Goal: Task Accomplishment & Management: Manage account settings

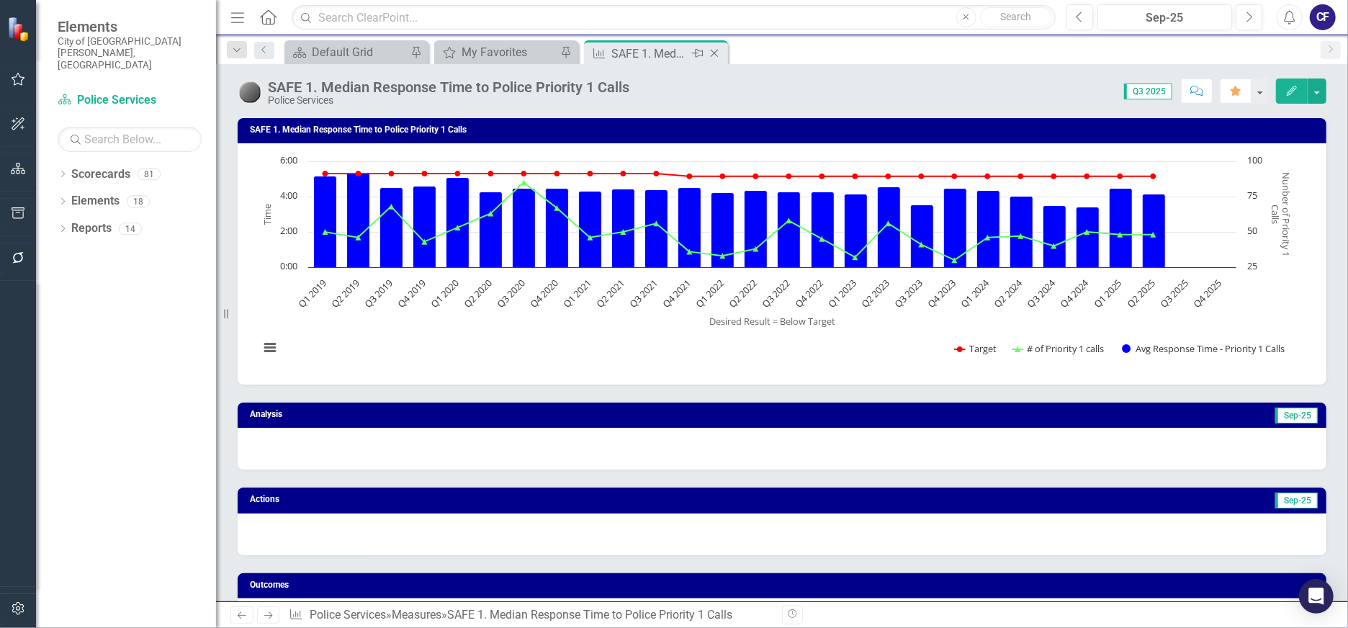
click at [712, 55] on icon at bounding box center [715, 54] width 8 height 8
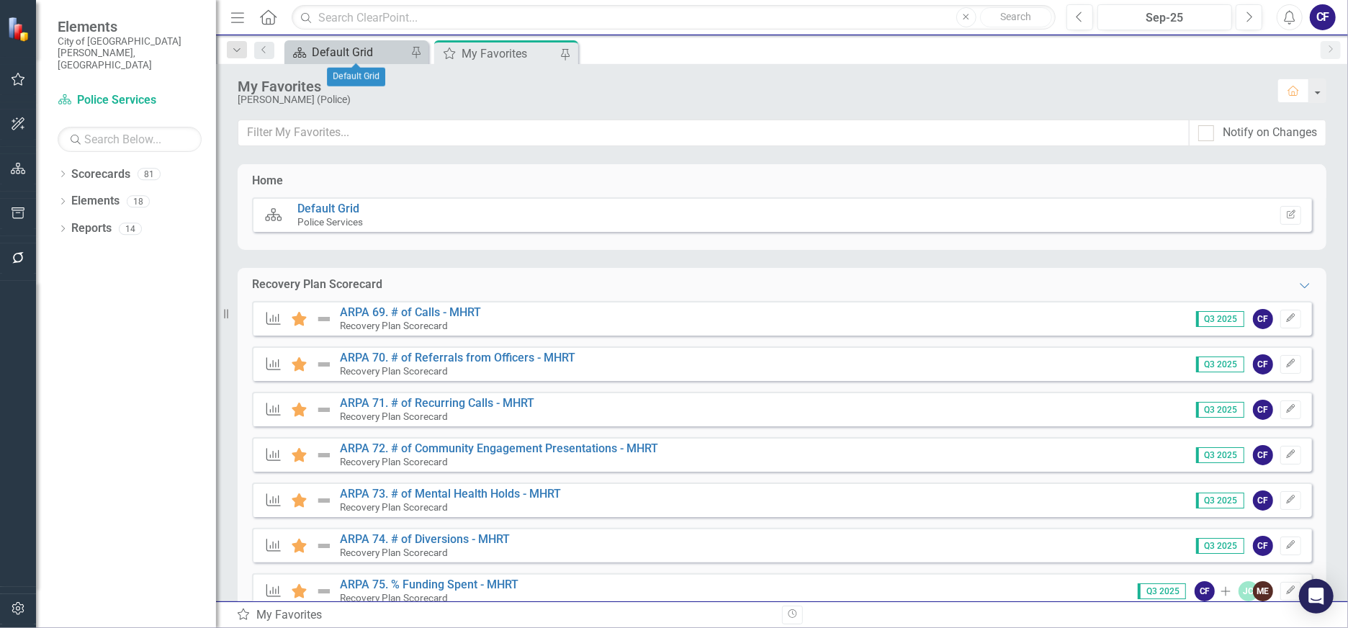
click at [354, 48] on div "Default Grid" at bounding box center [359, 52] width 95 height 18
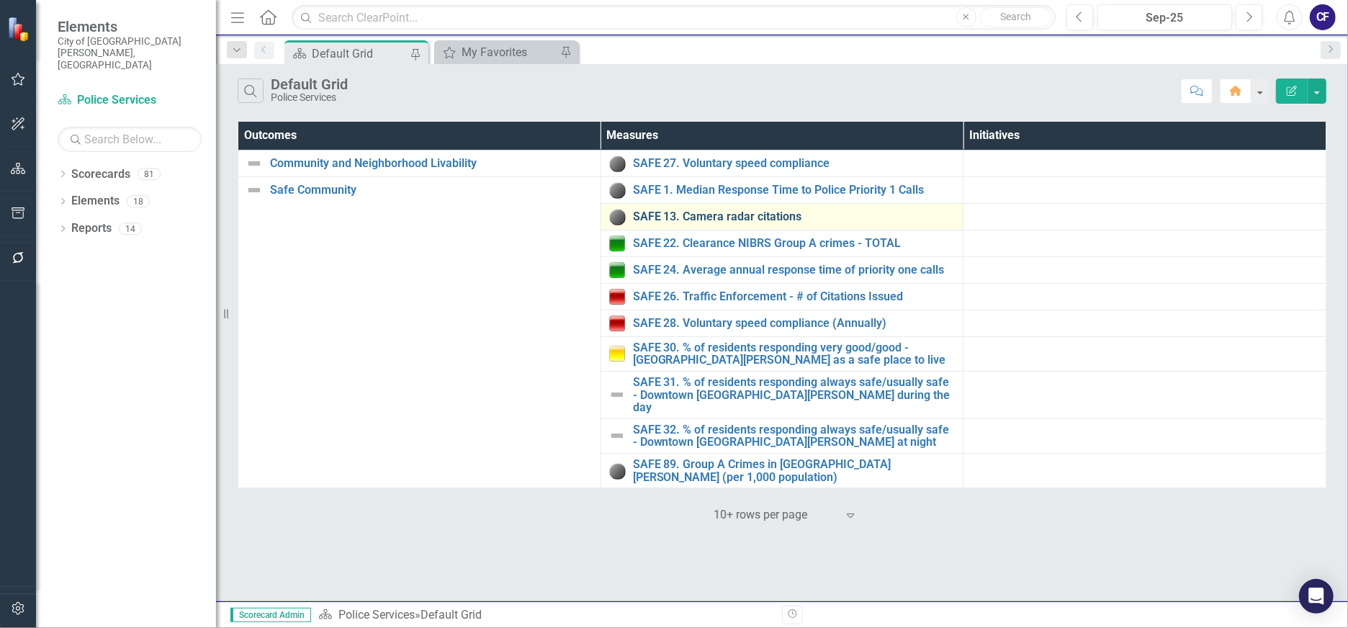
click at [774, 220] on link "SAFE 13. Camera radar citations" at bounding box center [794, 216] width 323 height 13
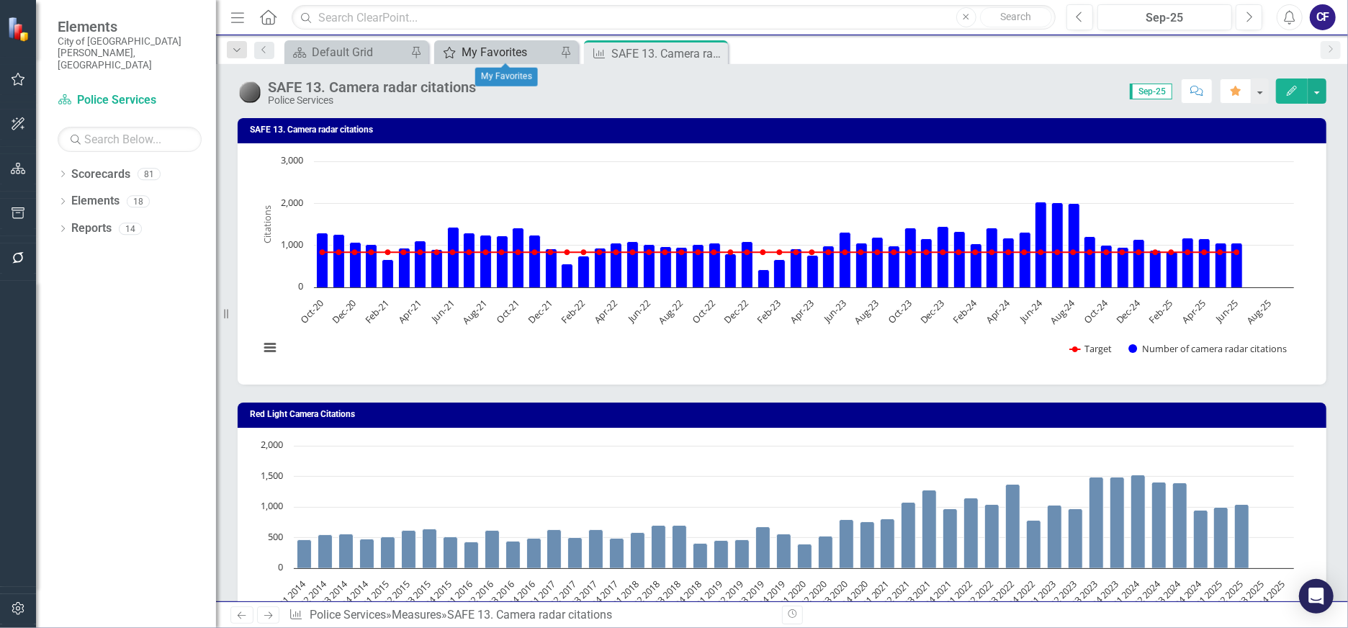
click at [488, 50] on div "My Favorites" at bounding box center [509, 52] width 95 height 18
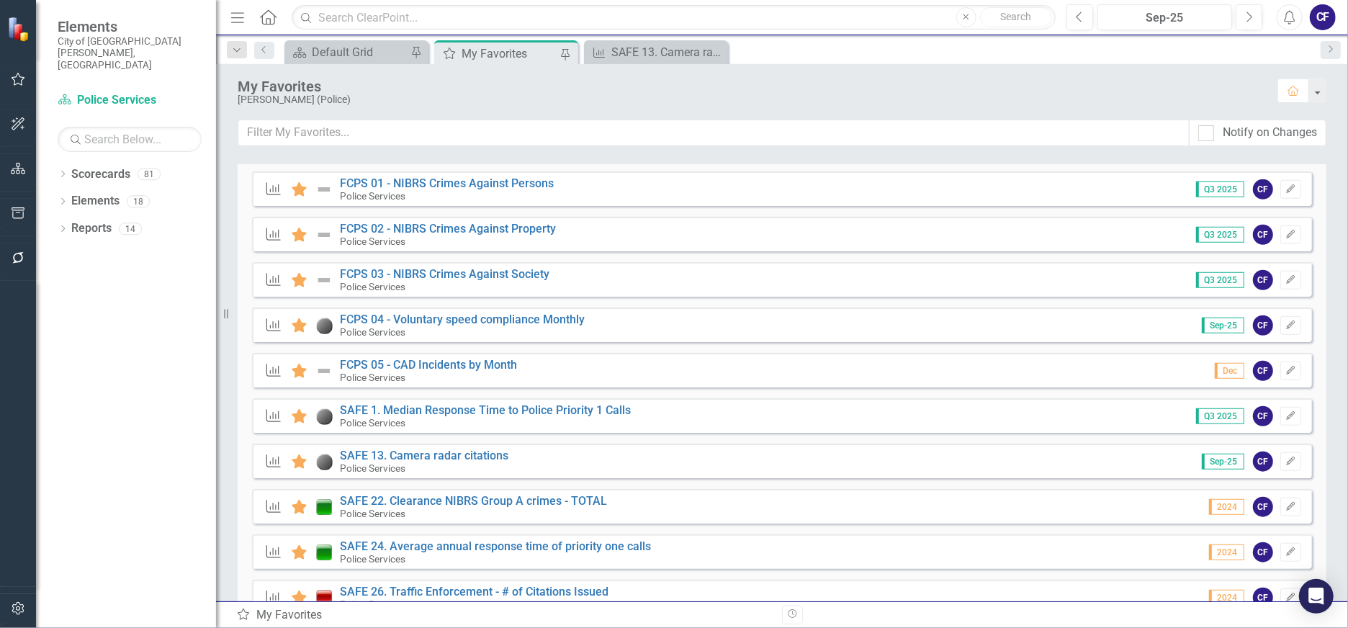
scroll to position [814, 0]
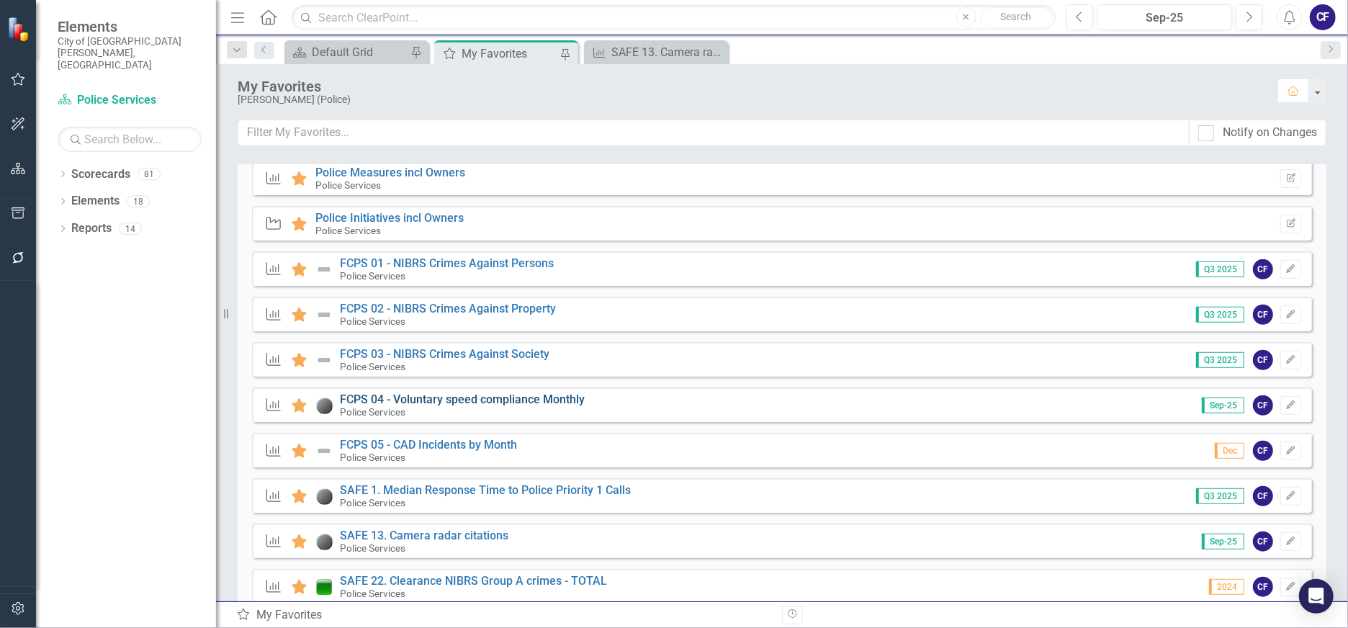
click at [524, 399] on link "FCPS 04 - Voluntary speed compliance Monthly" at bounding box center [462, 399] width 245 height 14
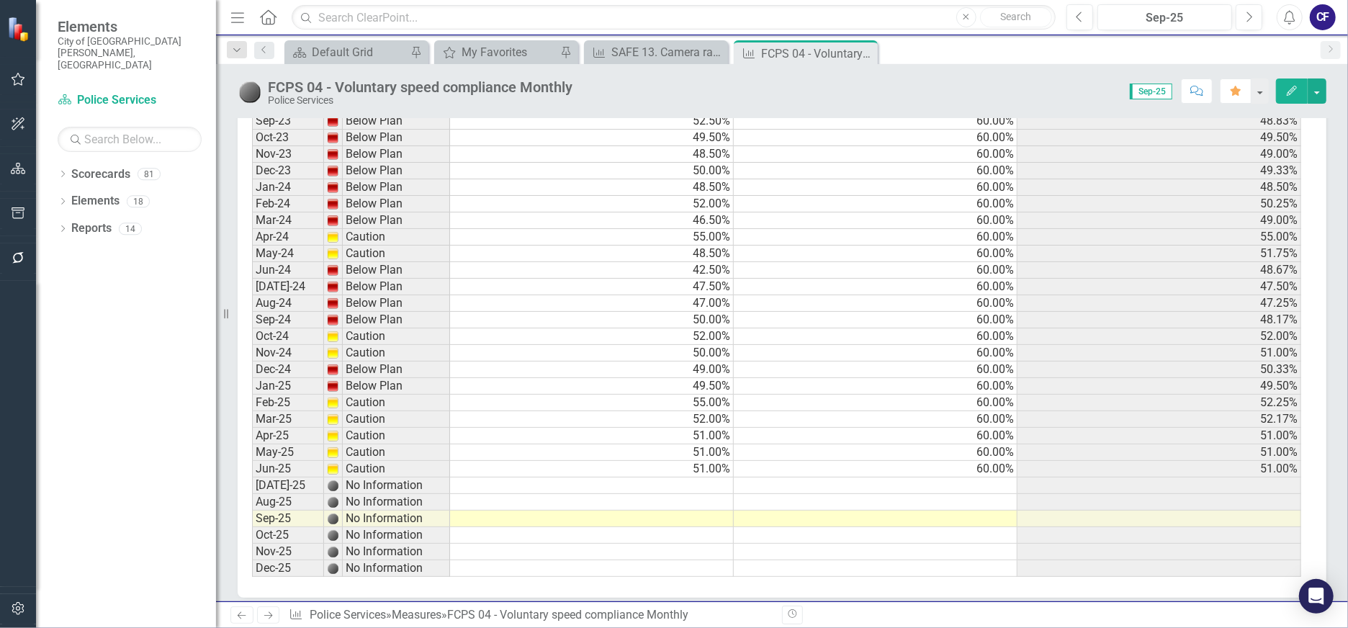
scroll to position [3302, 0]
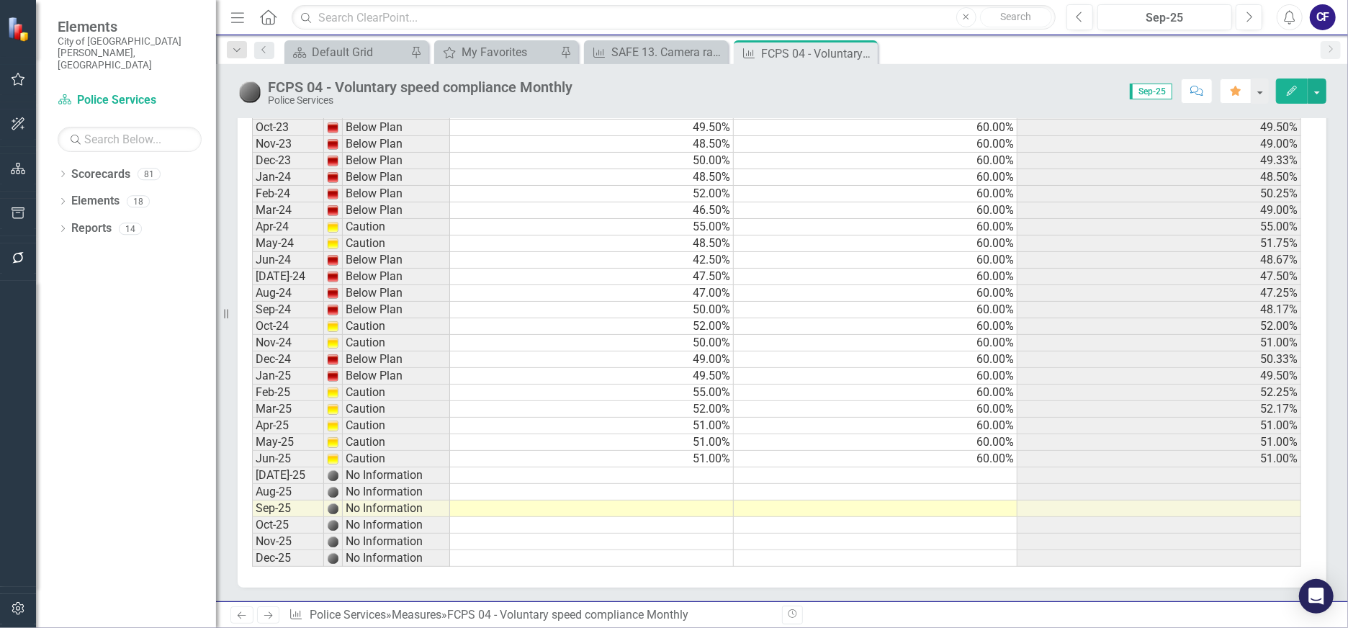
click at [691, 472] on td at bounding box center [592, 475] width 284 height 17
click at [701, 472] on td at bounding box center [592, 475] width 284 height 17
type textarea "50"
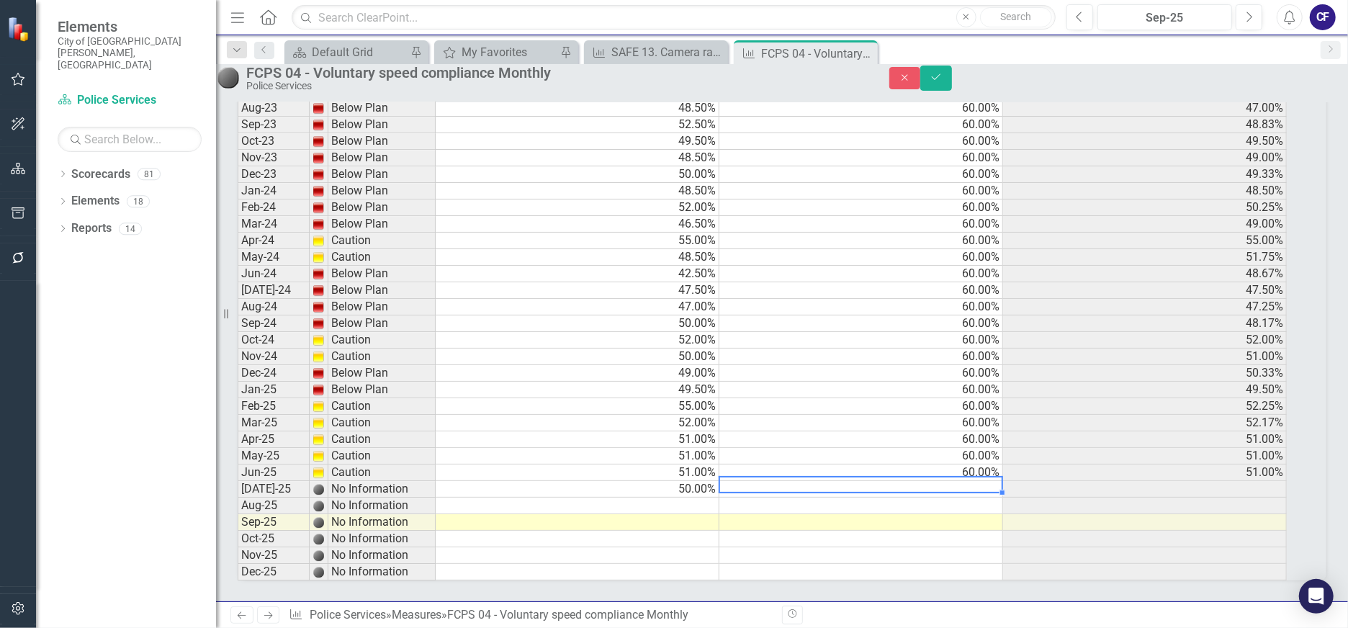
scroll to position [3312, 0]
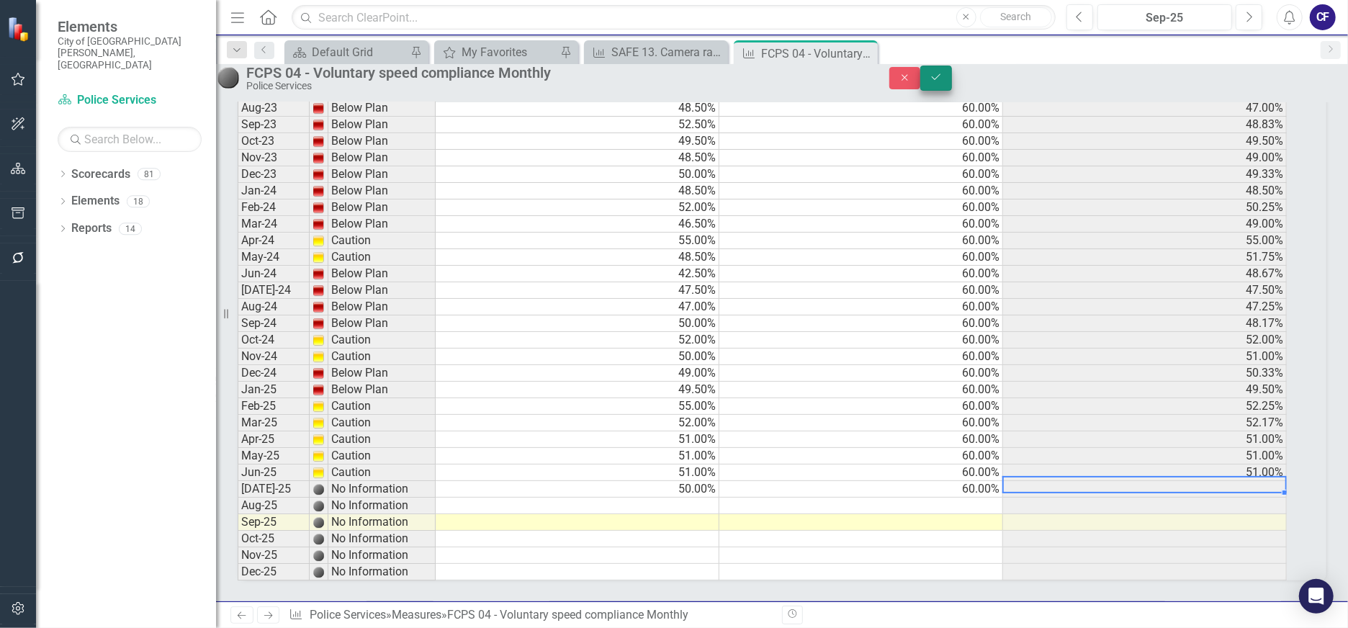
type textarea "60"
drag, startPoint x: 1318, startPoint y: 84, endPoint x: 1194, endPoint y: 336, distance: 280.2
click at [952, 84] on button "Save" at bounding box center [936, 78] width 32 height 25
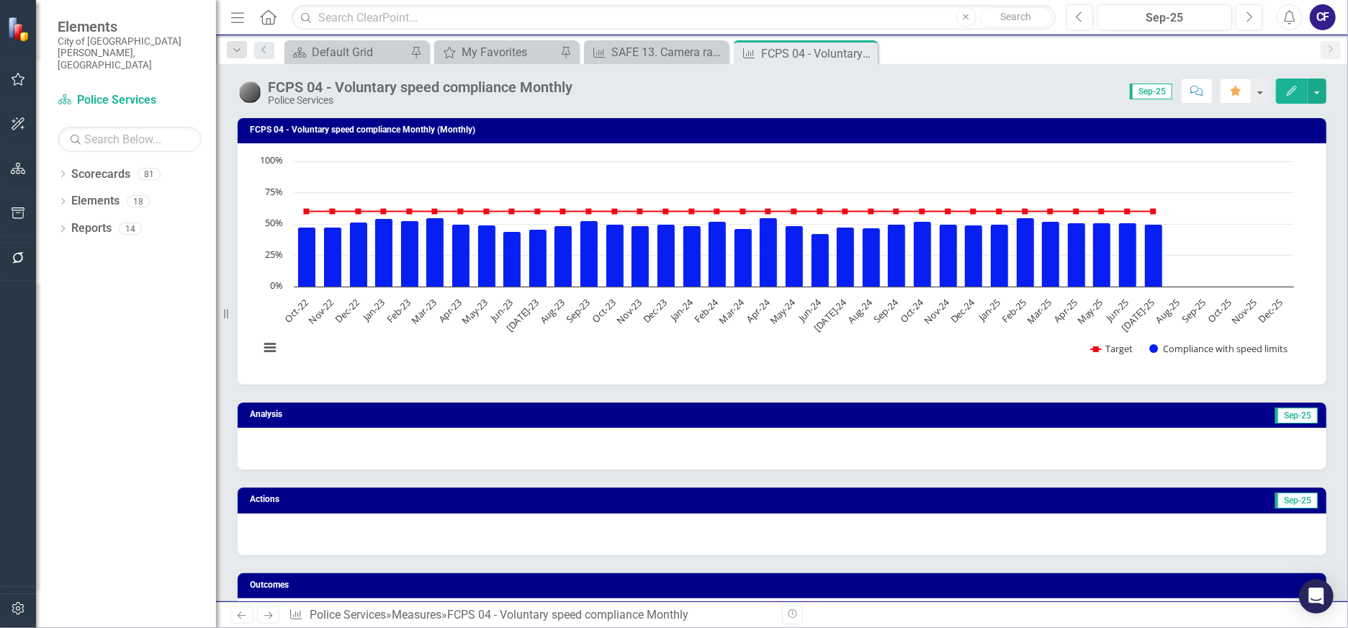
scroll to position [3223, 0]
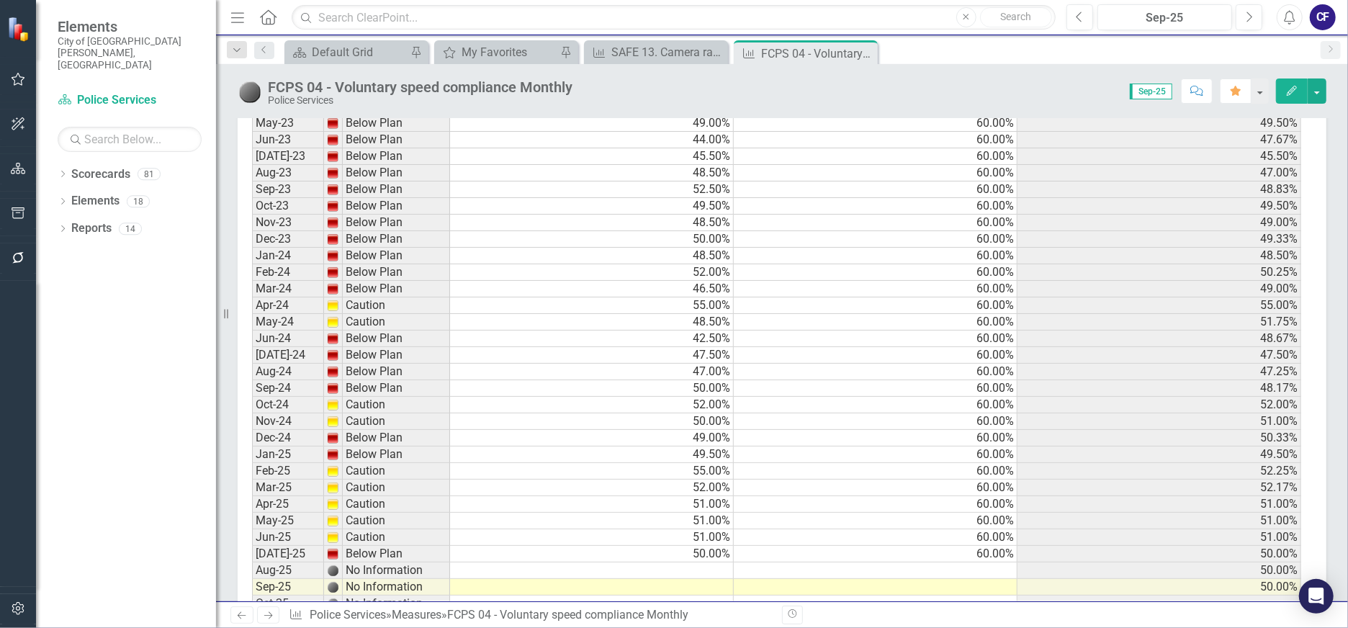
click at [670, 562] on td at bounding box center [592, 570] width 284 height 17
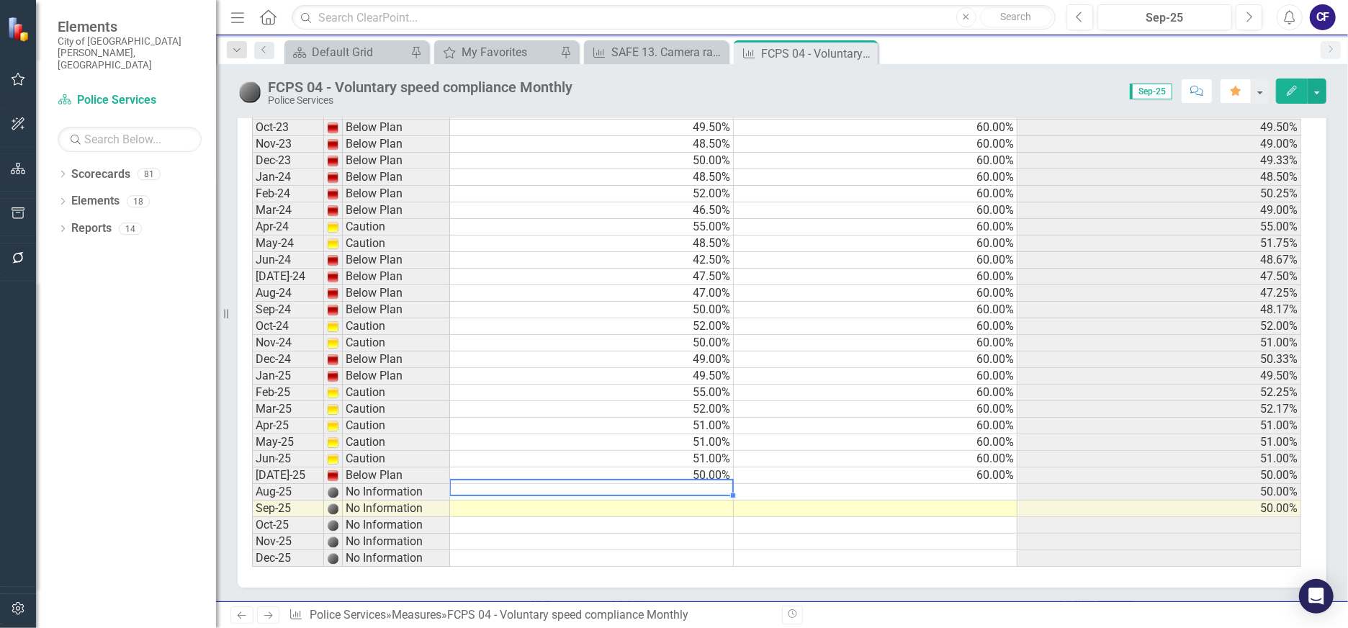
click at [583, 486] on td at bounding box center [592, 492] width 284 height 17
type textarea "49"
